Goal: Find contact information: Find contact information

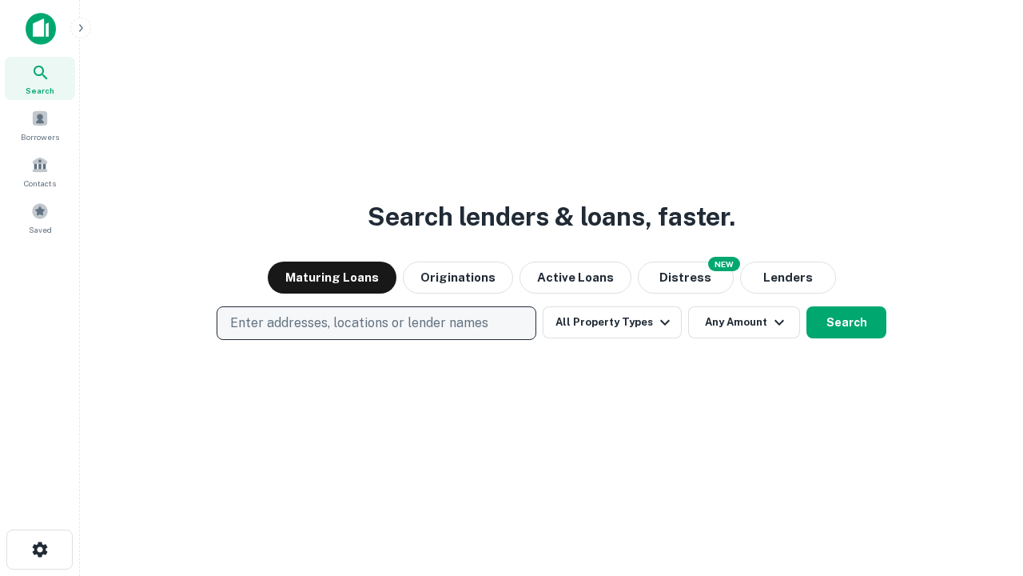
click at [376, 323] on p "Enter addresses, locations or lender names" at bounding box center [359, 322] width 258 height 19
type input "**********"
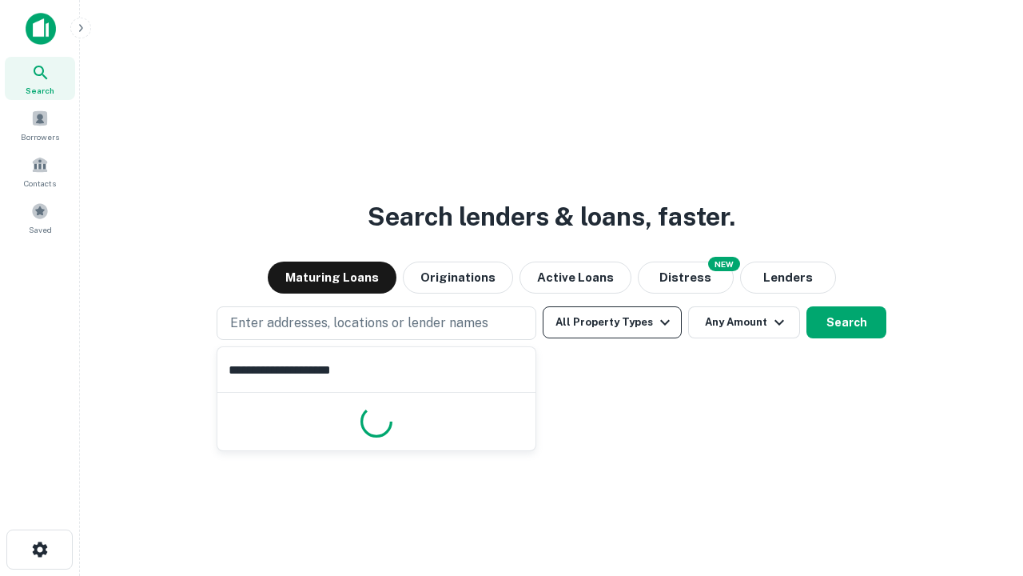
click at [612, 322] on button "All Property Types" at bounding box center [612, 322] width 139 height 32
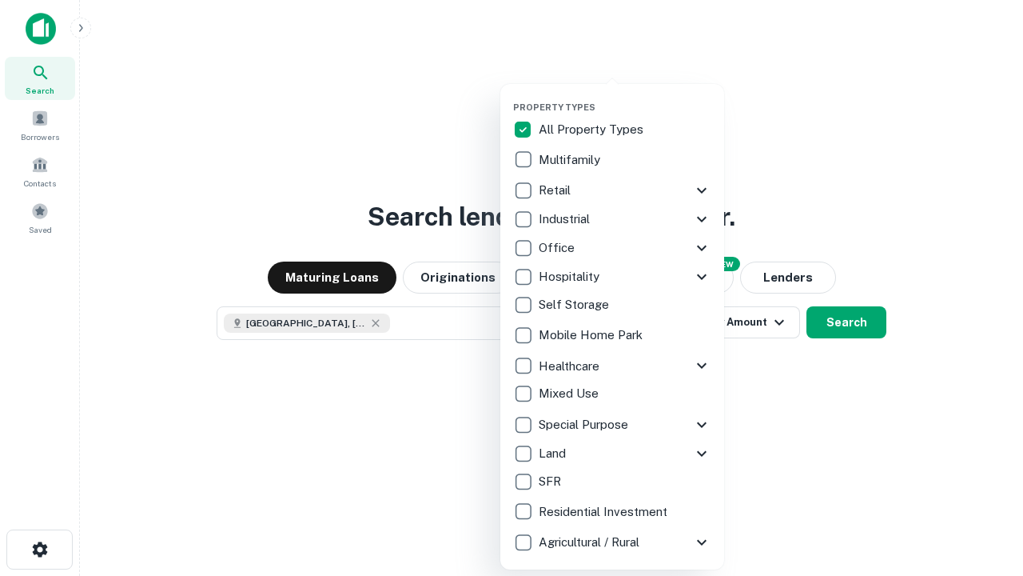
click at [625, 97] on button "button" at bounding box center [625, 97] width 224 height 1
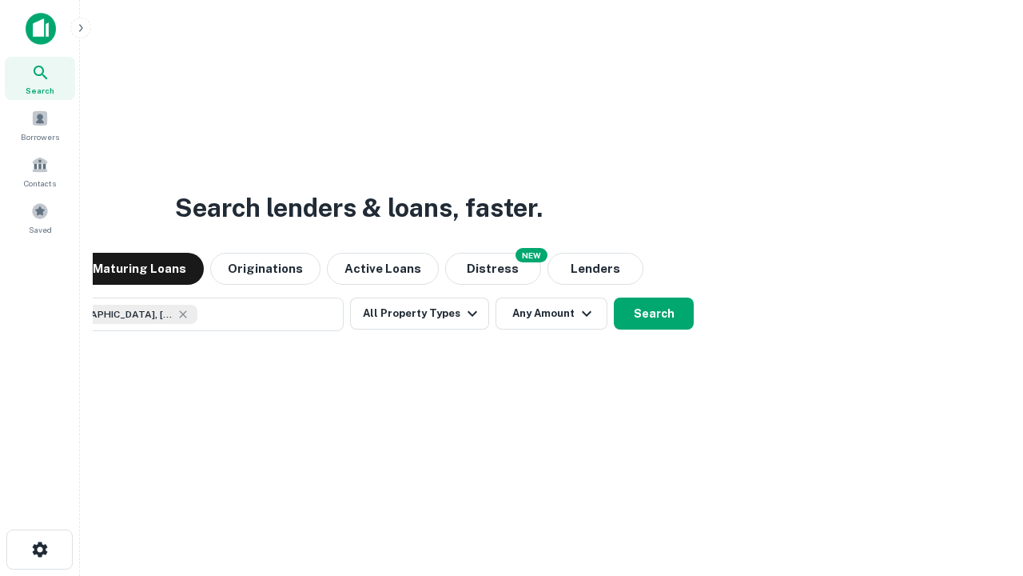
scroll to position [26, 0]
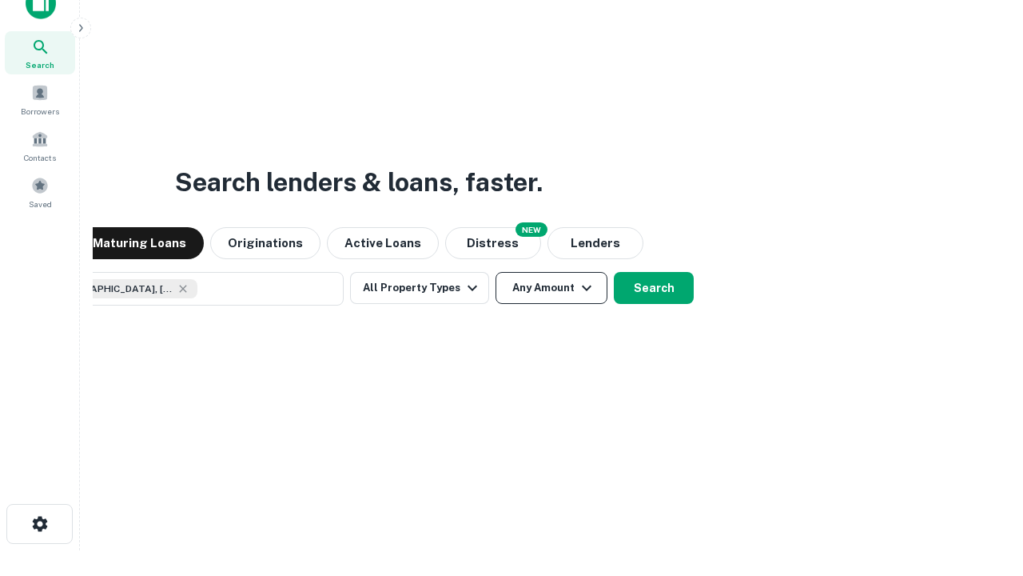
click at [496, 272] on button "Any Amount" at bounding box center [552, 288] width 112 height 32
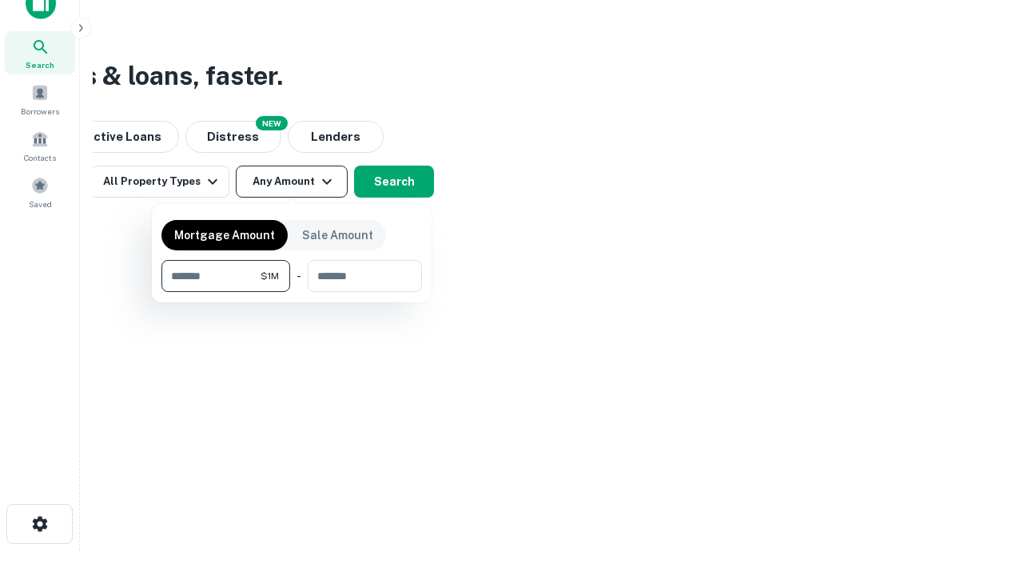
type input "*******"
click at [292, 292] on button "button" at bounding box center [291, 292] width 261 height 1
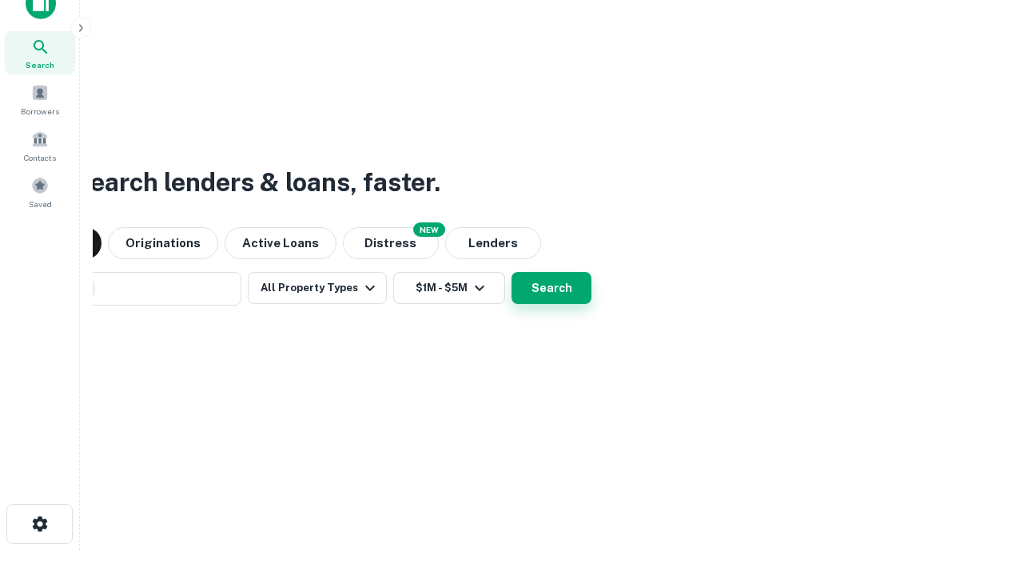
click at [512, 272] on button "Search" at bounding box center [552, 288] width 80 height 32
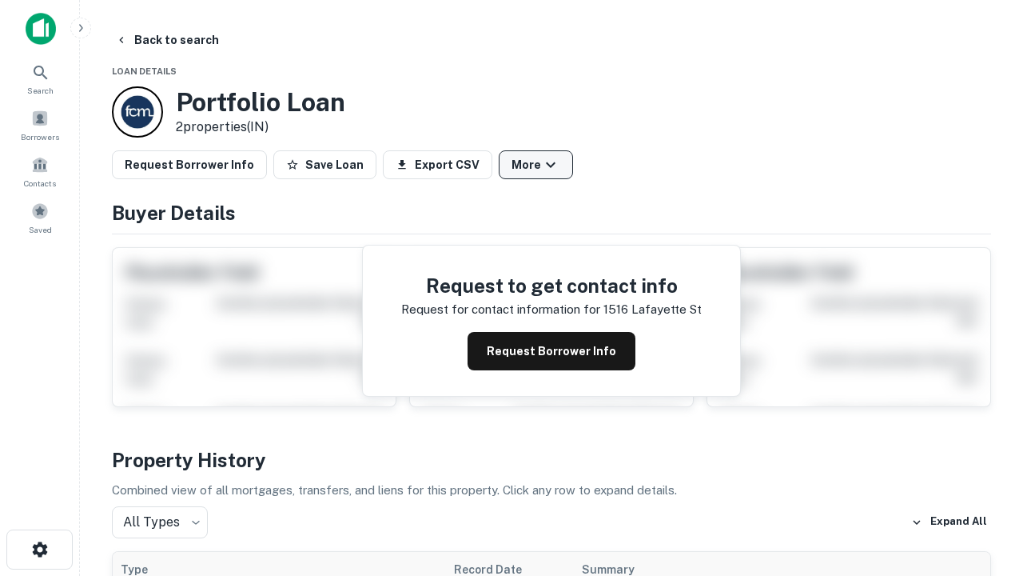
click at [536, 165] on button "More" at bounding box center [536, 164] width 74 height 29
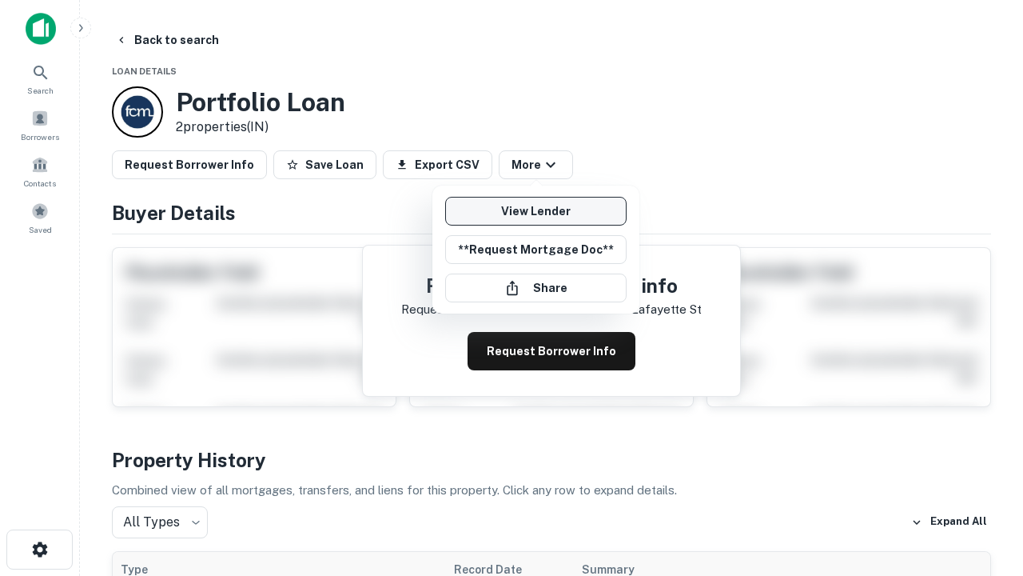
click at [536, 211] on link "View Lender" at bounding box center [535, 211] width 181 height 29
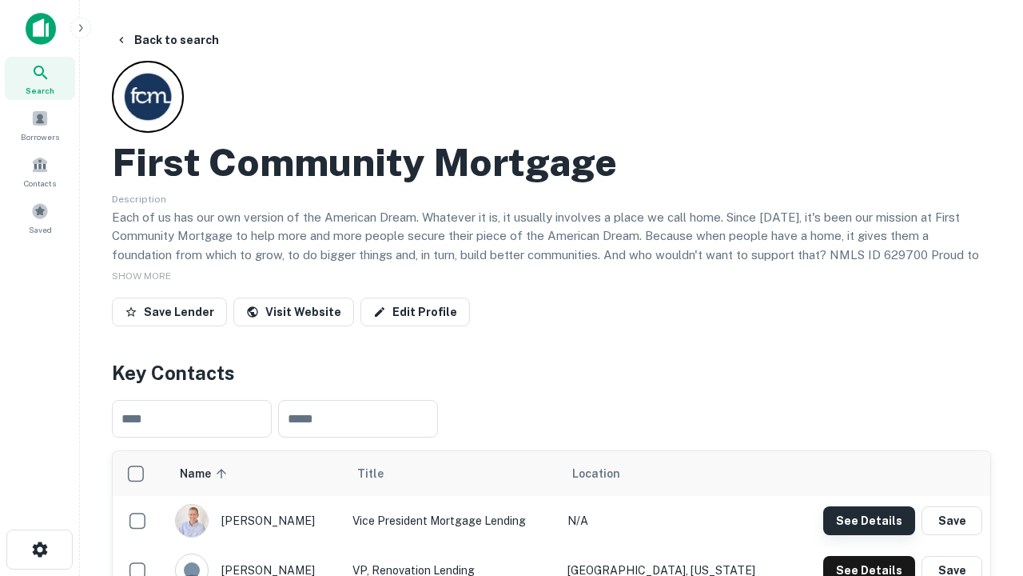
click at [869, 520] on button "See Details" at bounding box center [869, 520] width 92 height 29
click at [39, 549] on icon "button" at bounding box center [39, 549] width 19 height 19
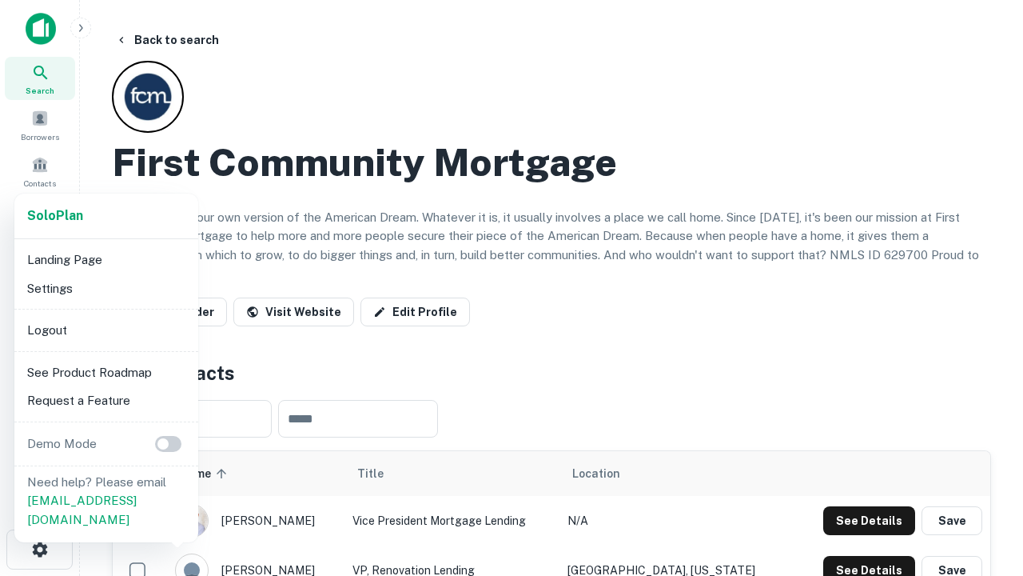
click at [106, 329] on li "Logout" at bounding box center [106, 330] width 171 height 29
